Goal: Information Seeking & Learning: Learn about a topic

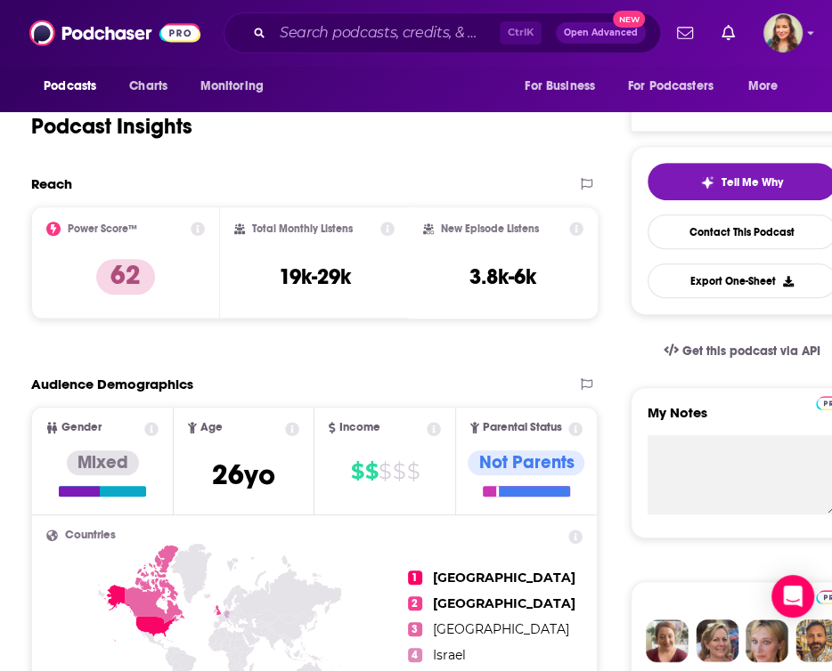
scroll to position [321, 0]
click at [338, 25] on input "Search podcasts, credits, & more..." at bounding box center [386, 33] width 227 height 28
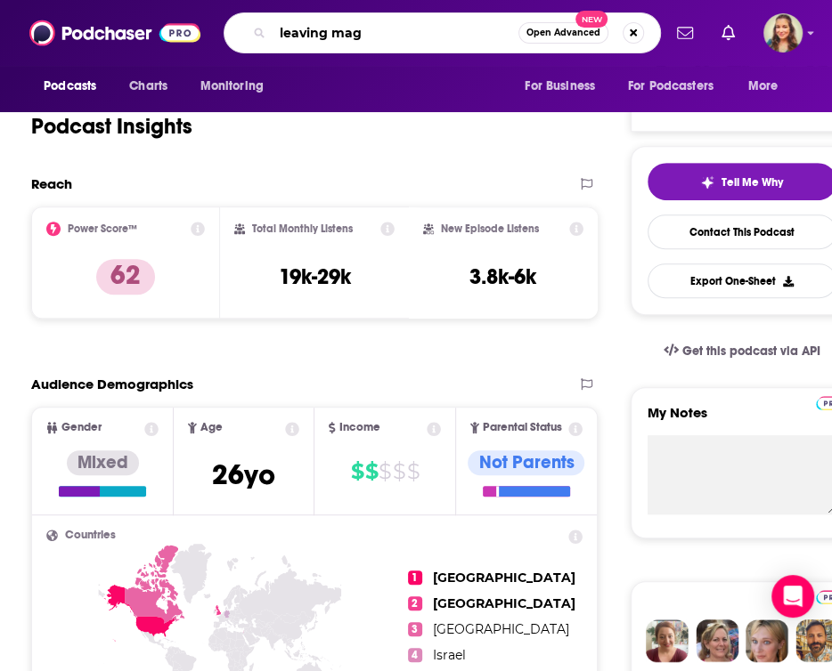
type input "leaving maga"
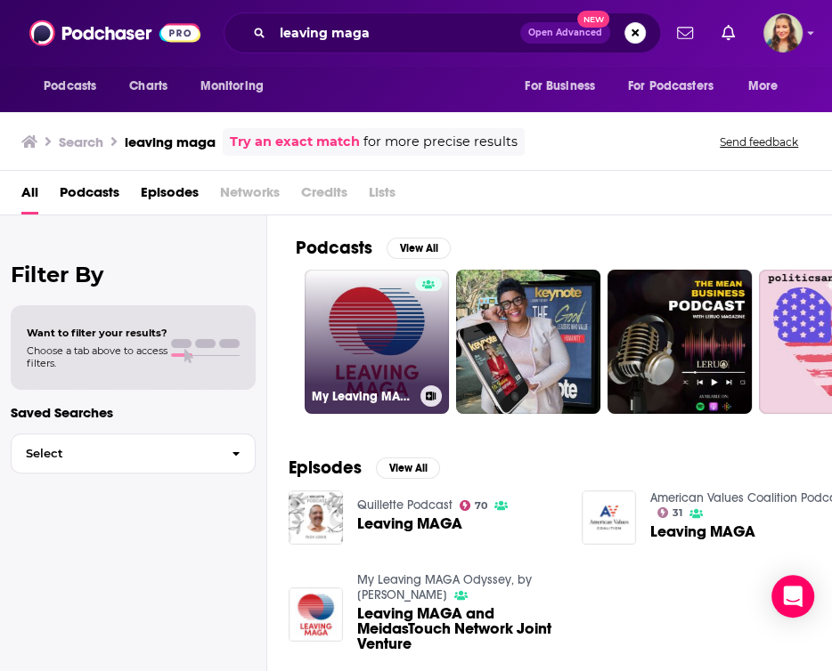
click at [402, 363] on link "My Leaving MAGA Odyssey, by [PERSON_NAME]" at bounding box center [377, 342] width 144 height 144
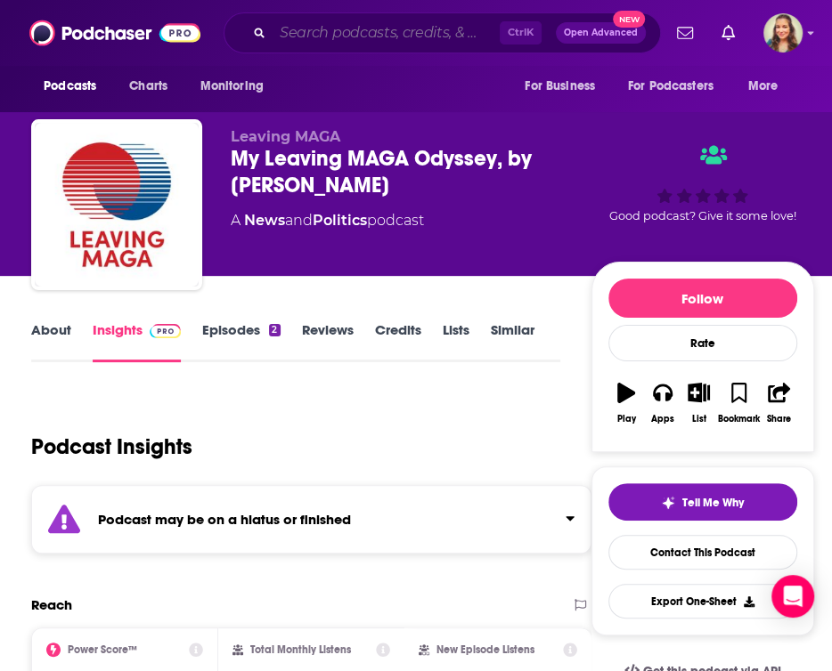
click at [330, 40] on input "Search podcasts, credits, & more..." at bounding box center [386, 33] width 227 height 28
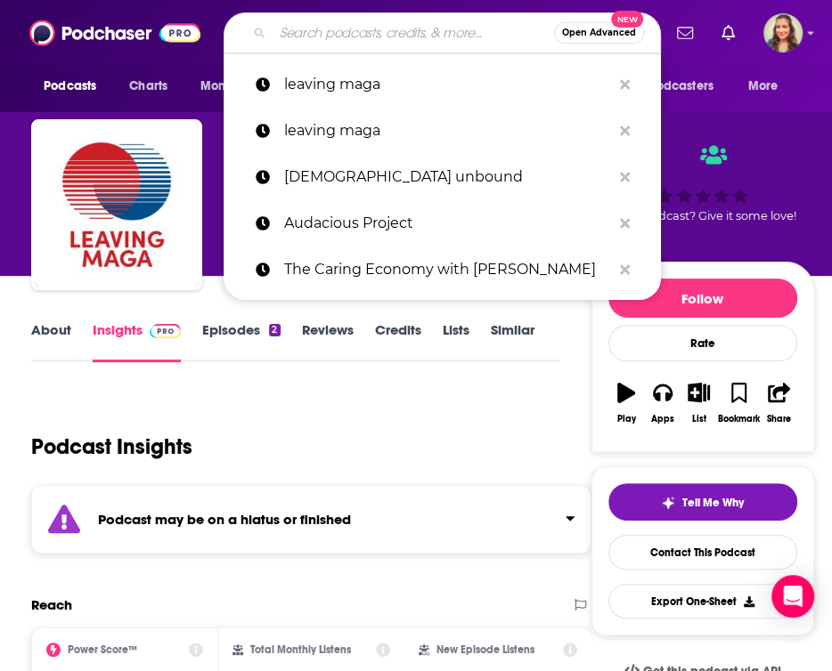
click at [419, 21] on input "Search podcasts, credits, & more..." at bounding box center [413, 33] width 281 height 28
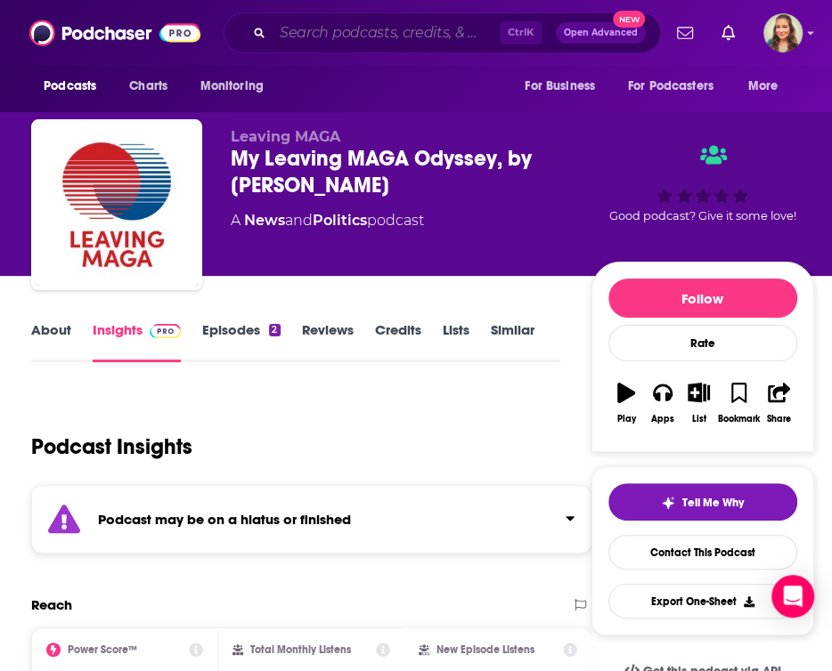
click at [379, 27] on input "Search podcasts, credits, & more..." at bounding box center [386, 33] width 227 height 28
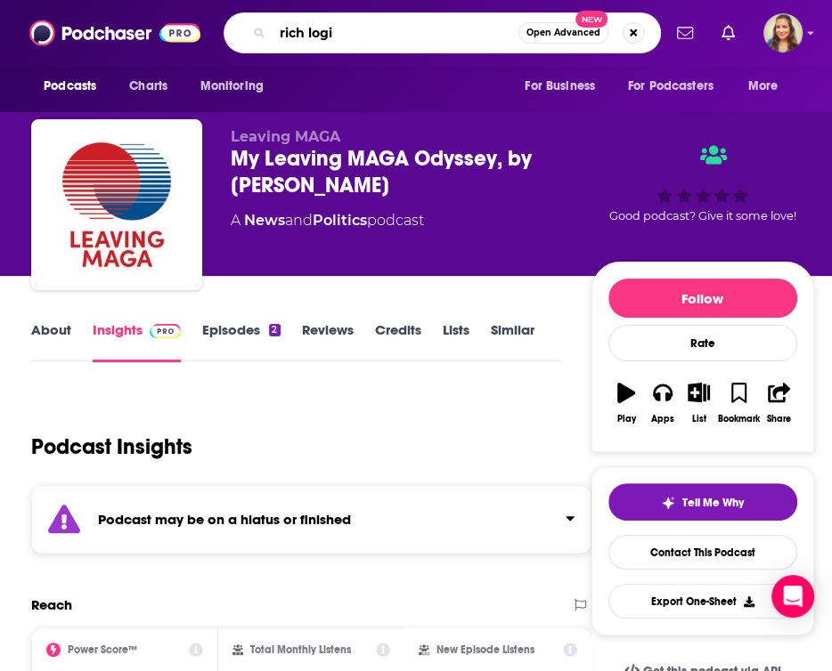
type input "rich logia"
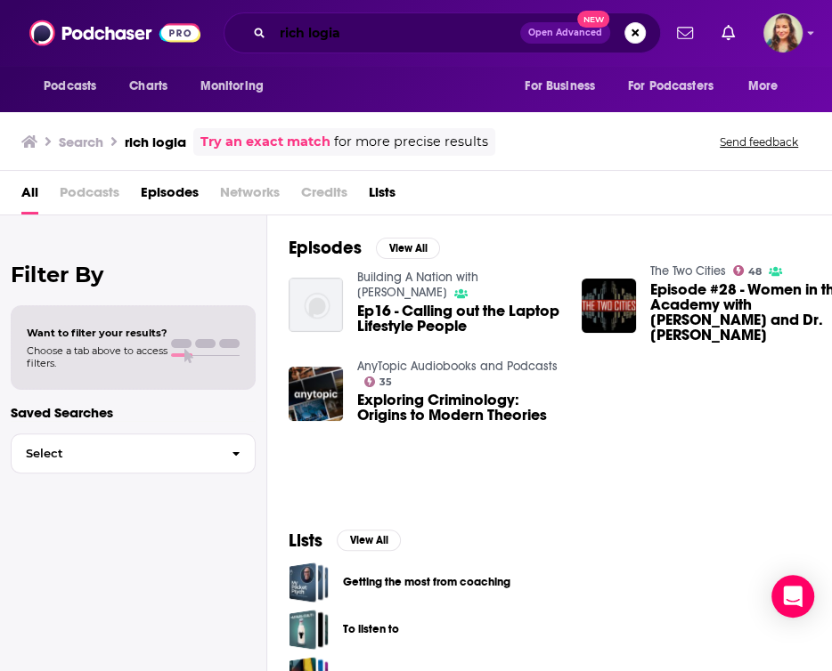
click at [370, 34] on input "rich logia" at bounding box center [397, 33] width 248 height 28
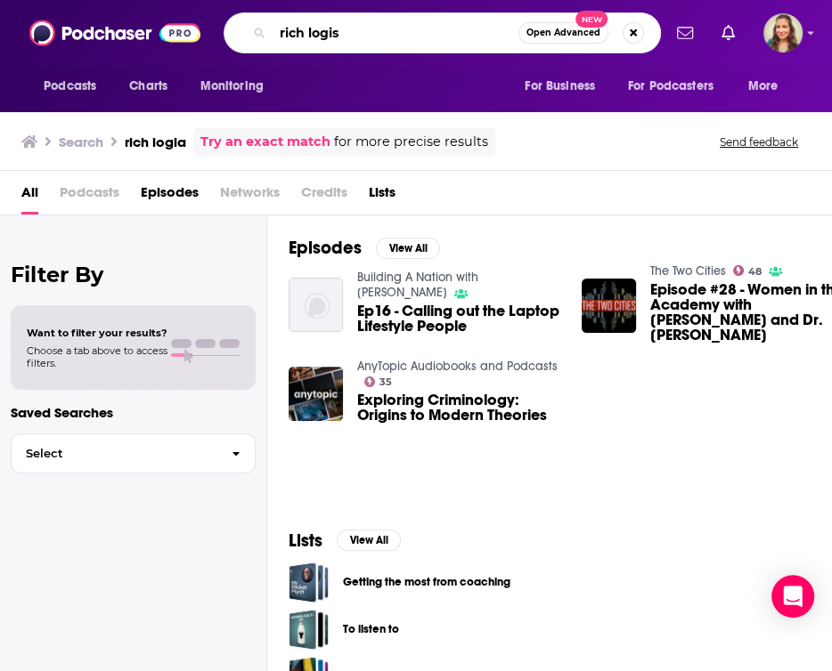
type input "rich logis"
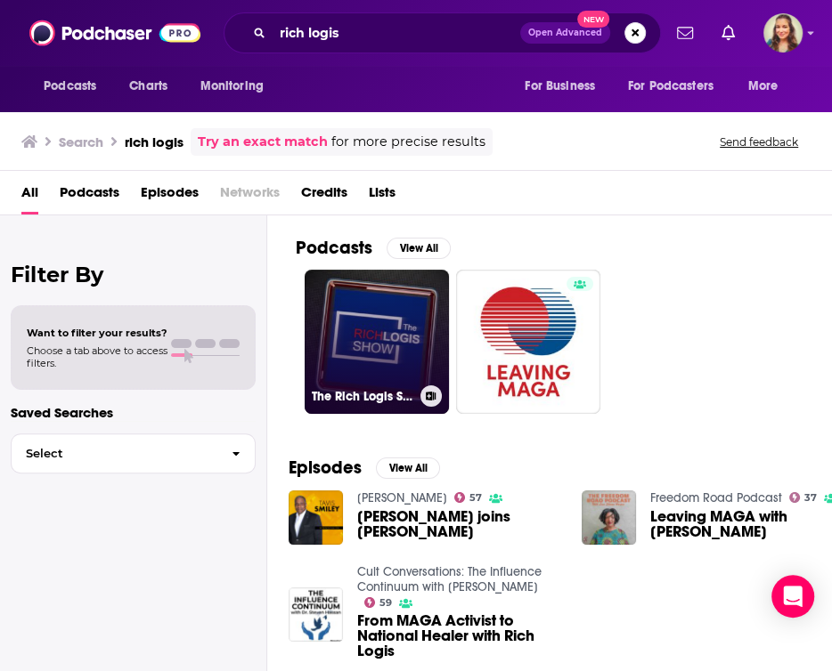
click at [390, 363] on link "The Rich Logis Show" at bounding box center [377, 342] width 144 height 144
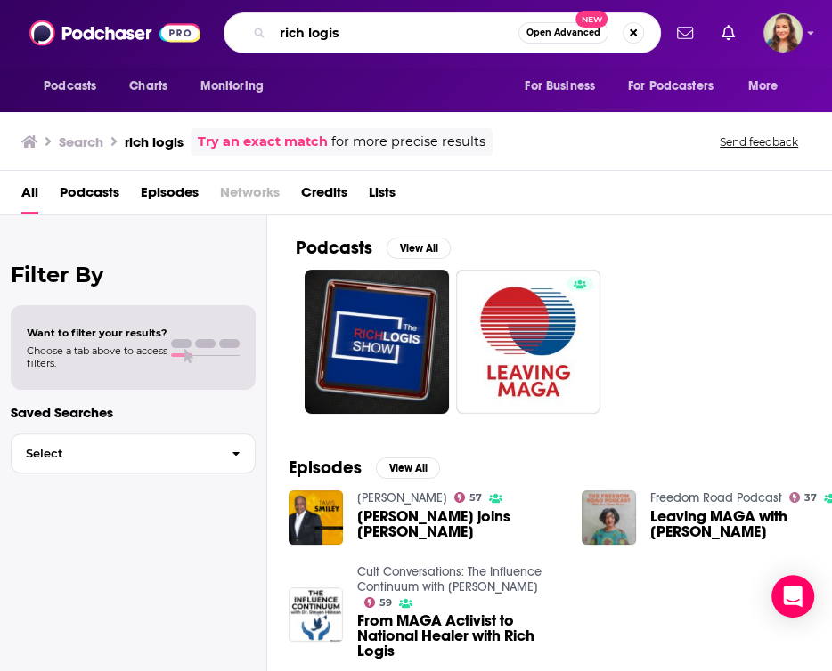
drag, startPoint x: 503, startPoint y: 27, endPoint x: 235, endPoint y: 16, distance: 268.3
click at [273, 19] on input "rich logis" at bounding box center [396, 33] width 246 height 28
type input "medias touch"
